Goal: Navigation & Orientation: Find specific page/section

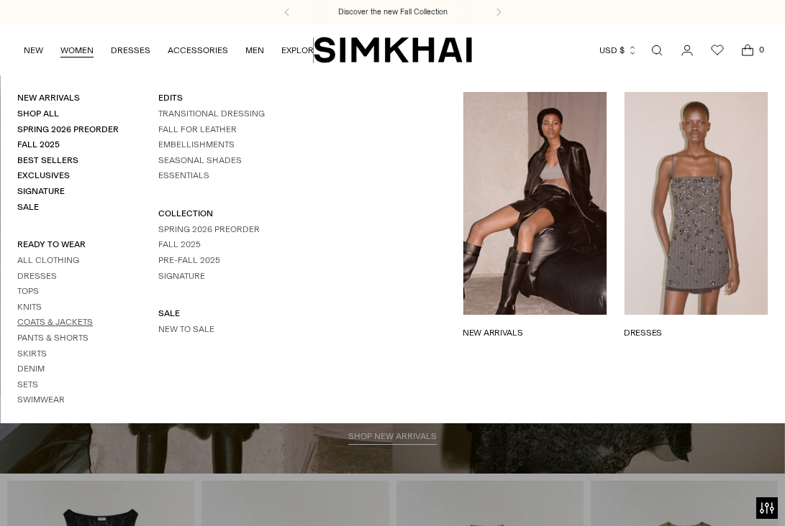
click at [33, 322] on link "Coats & Jackets" at bounding box center [55, 322] width 76 height 10
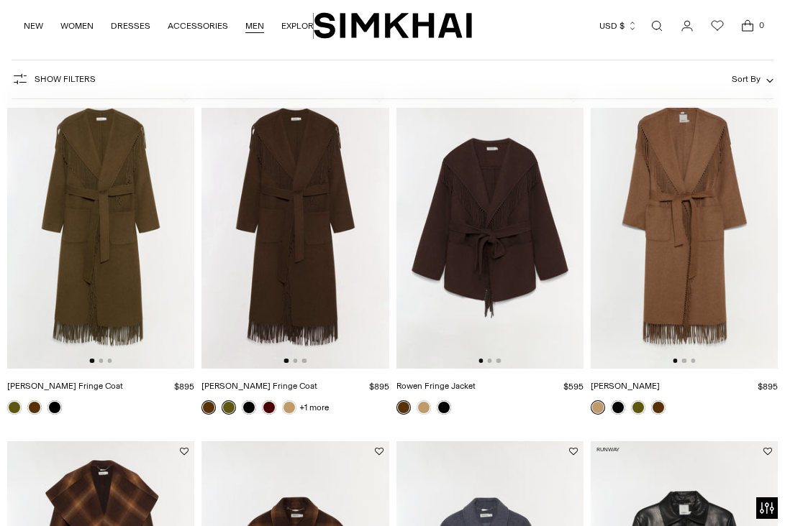
scroll to position [101, 0]
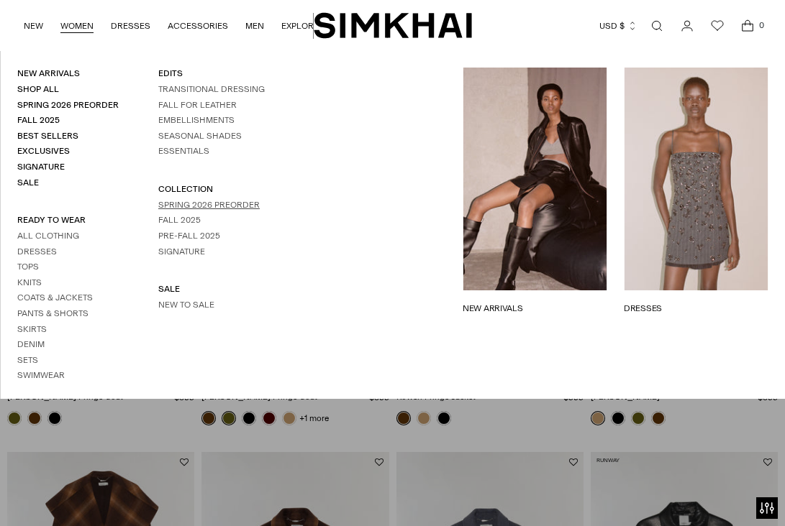
click at [175, 206] on link "Spring 2026 Preorder" at bounding box center [208, 205] width 101 height 10
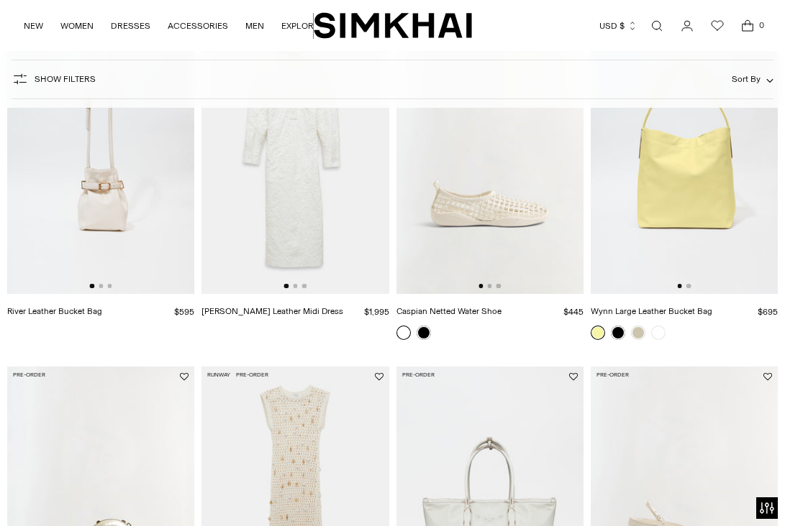
scroll to position [1253, 0]
